Goal: Task Accomplishment & Management: Manage account settings

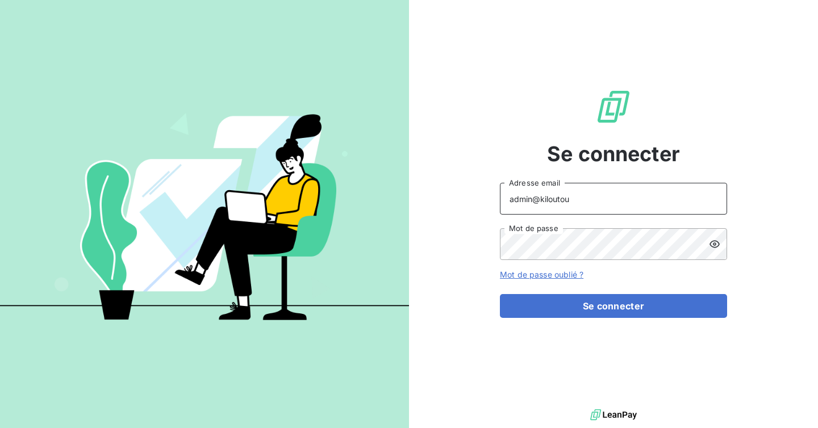
click at [586, 211] on input "admin@kiloutou" at bounding box center [613, 199] width 227 height 32
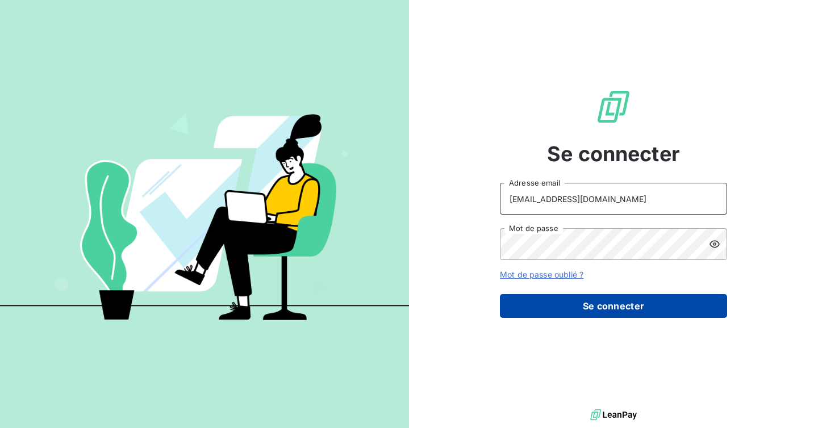
type input "ninon@leanpay.fr"
click at [607, 315] on button "Se connecter" at bounding box center [613, 306] width 227 height 24
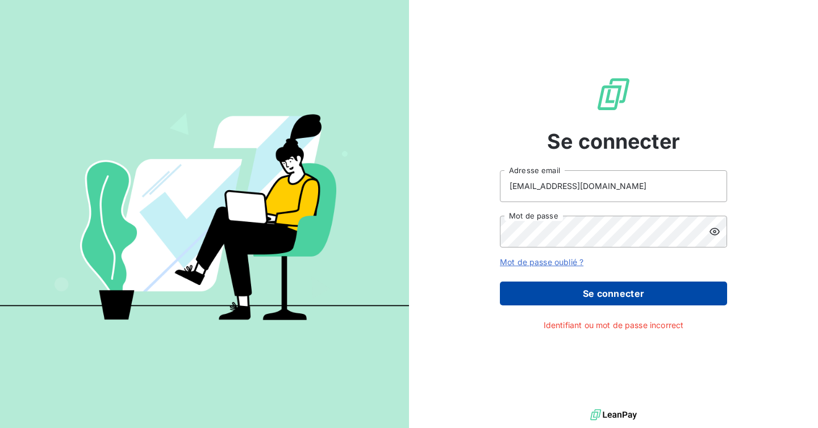
click at [598, 294] on button "Se connecter" at bounding box center [613, 294] width 227 height 24
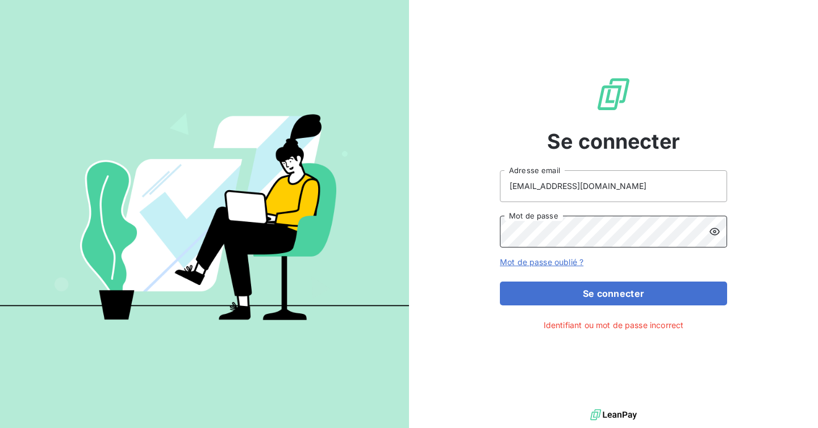
click at [500, 282] on button "Se connecter" at bounding box center [613, 294] width 227 height 24
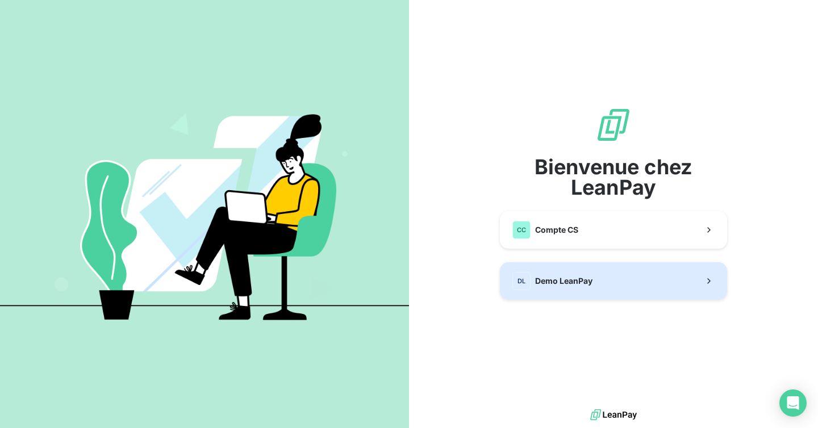
click at [567, 283] on span "Demo LeanPay" at bounding box center [563, 280] width 57 height 11
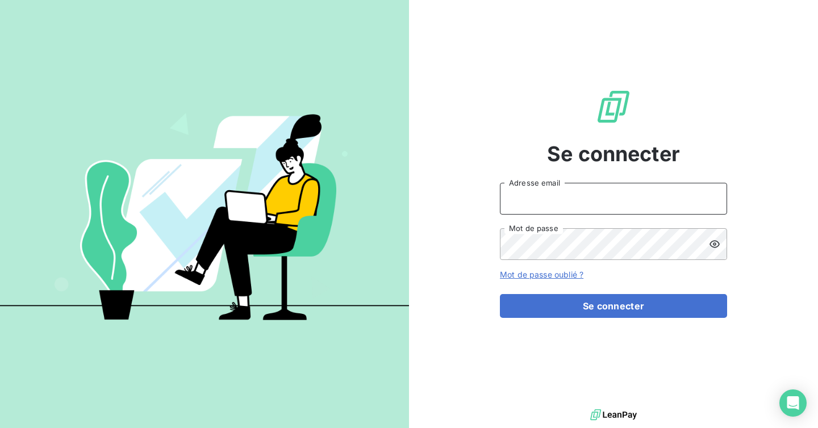
type input "ninon@leanpay.fr"
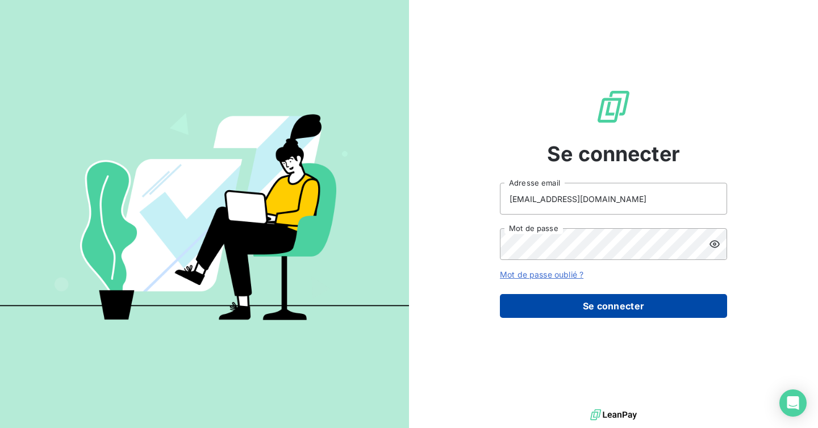
click at [563, 298] on button "Se connecter" at bounding box center [613, 306] width 227 height 24
click at [592, 309] on button "Se connecter" at bounding box center [613, 306] width 227 height 24
